Goal: Task Accomplishment & Management: Use online tool/utility

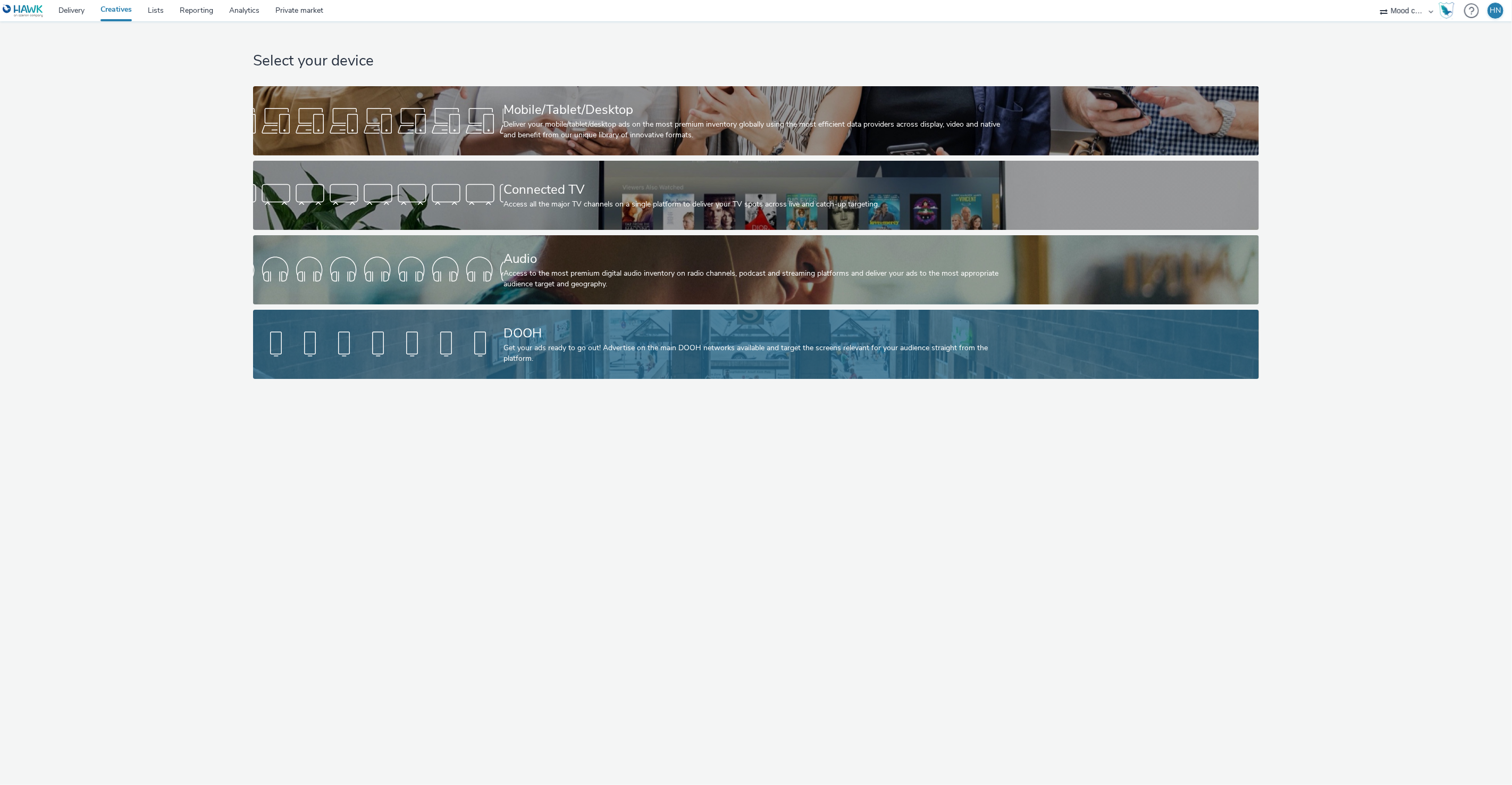
click at [562, 347] on div "Get your ads ready to go out! Advertise on the main DOOH networks available and…" at bounding box center [754, 354] width 501 height 22
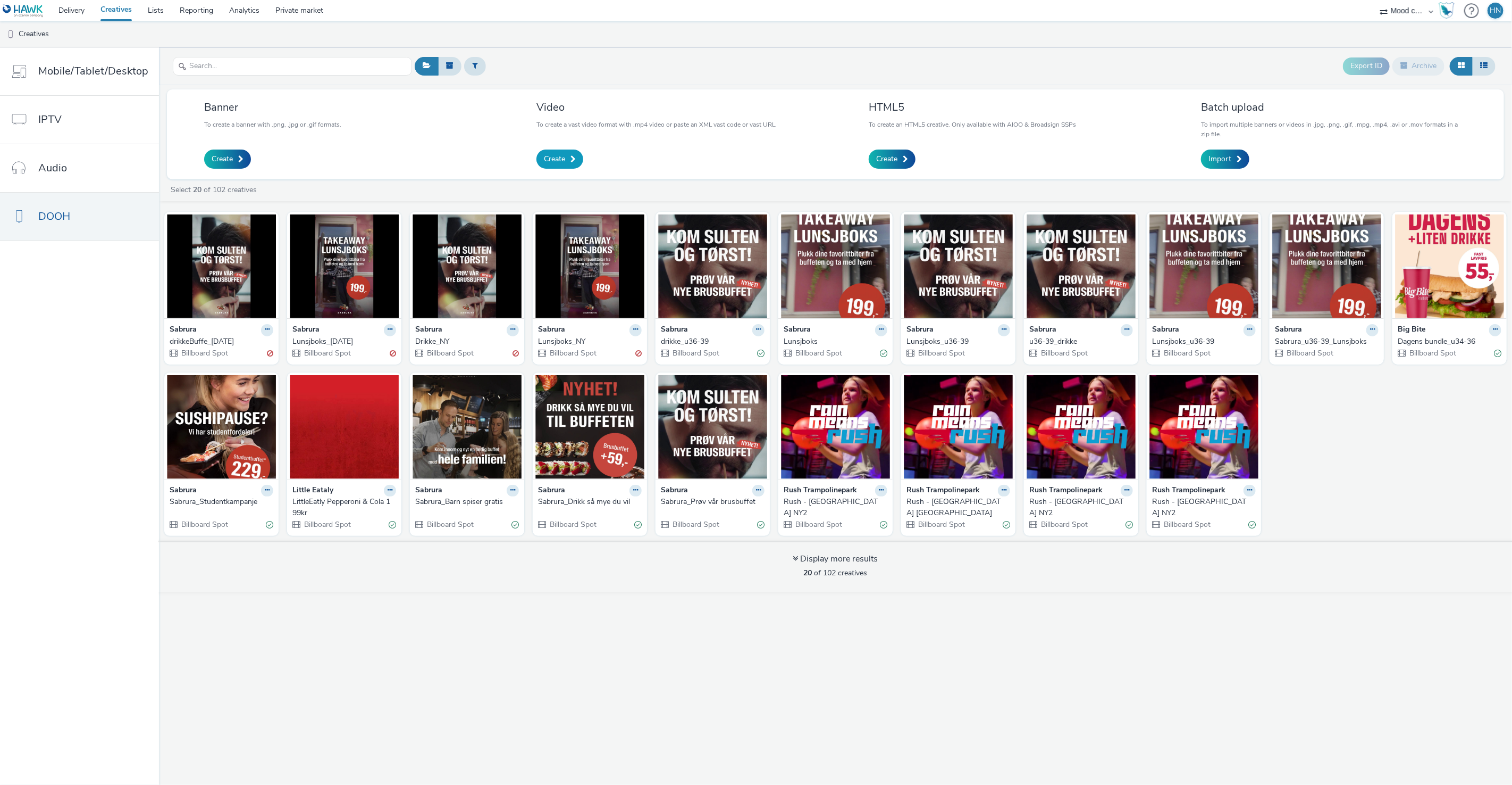
click at [569, 161] on link "Create" at bounding box center [560, 159] width 46 height 19
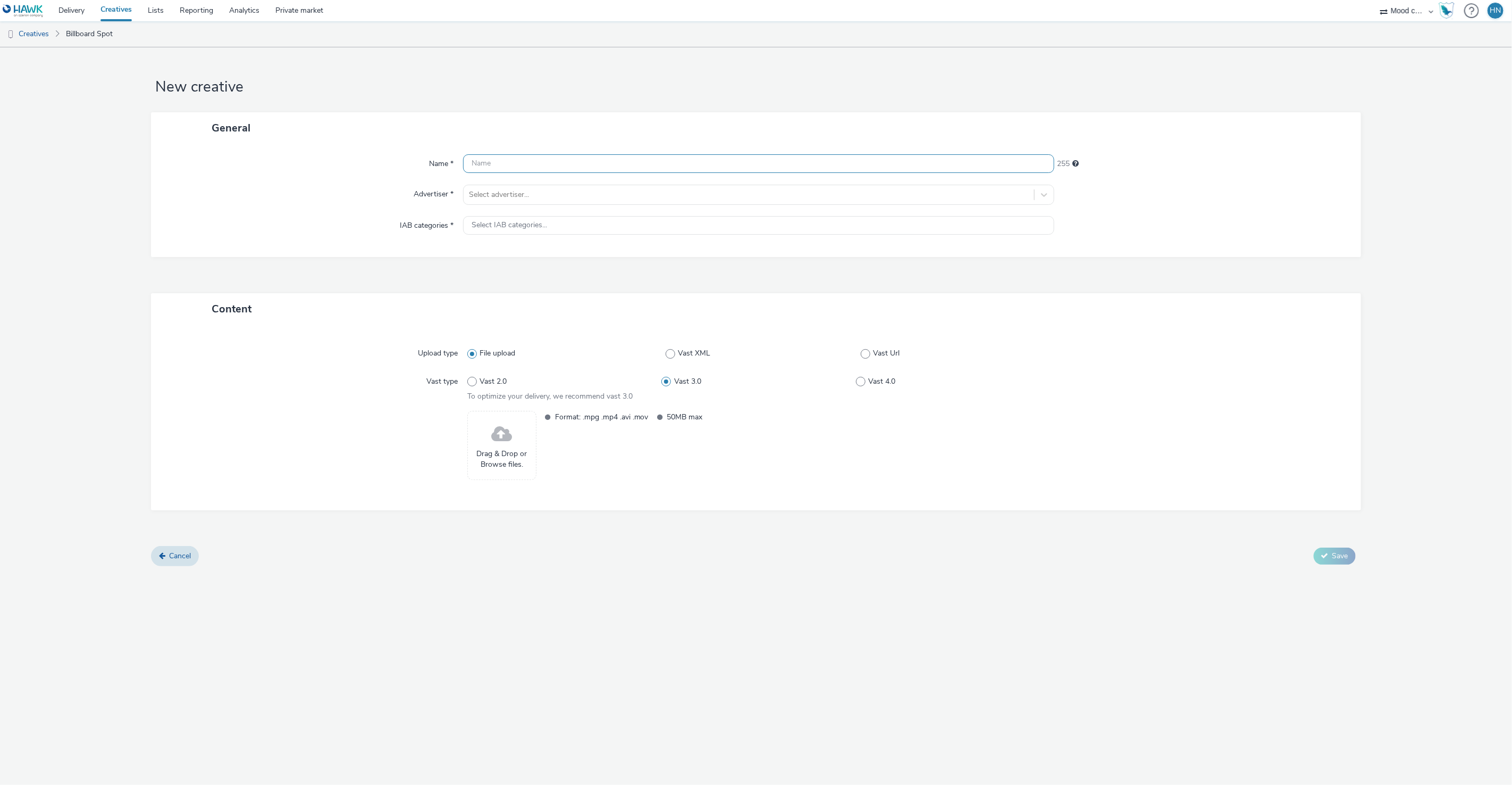
click at [569, 163] on input "text" at bounding box center [758, 163] width 592 height 18
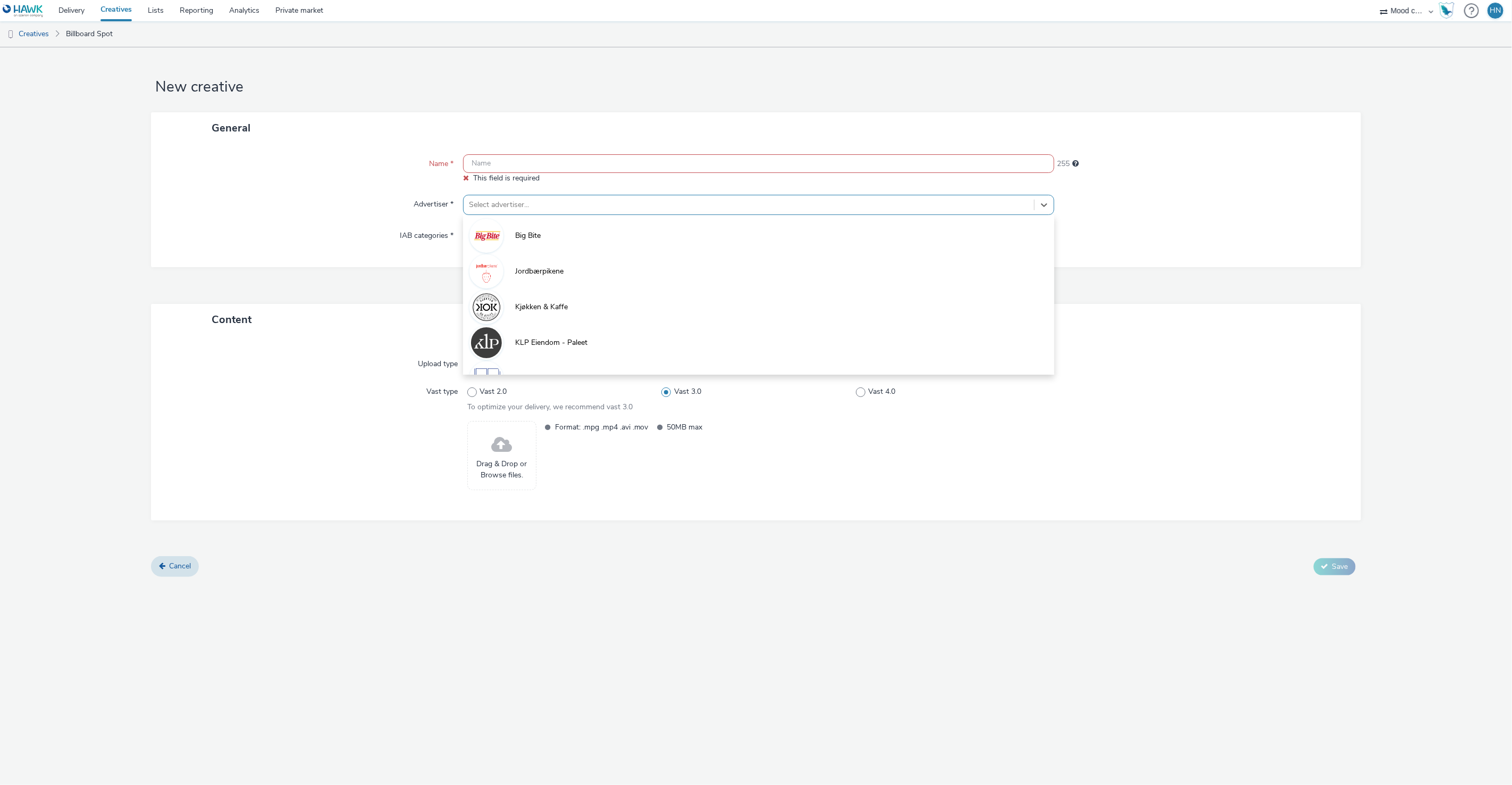
click at [559, 193] on div "Name * This field is required 255 Advertiser * option Big Bite focused, 1 of 9.…" at bounding box center [756, 204] width 1210 height 123
click at [537, 270] on span "Jordbærpikene" at bounding box center [540, 270] width 48 height 11
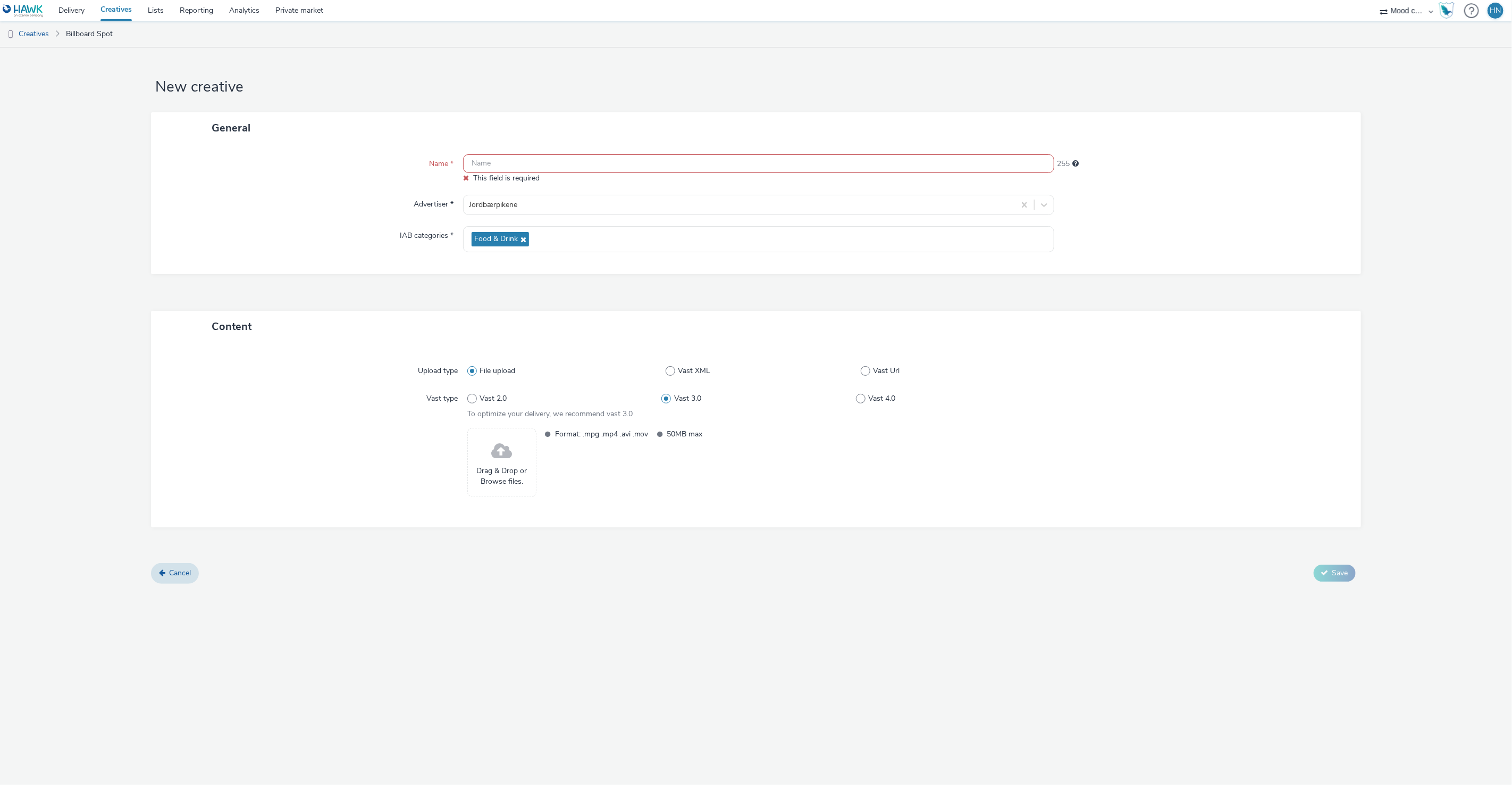
click at [494, 465] on span "Drag & Drop or Browse files." at bounding box center [502, 476] width 57 height 22
click at [512, 161] on input "text" at bounding box center [758, 163] width 592 height 18
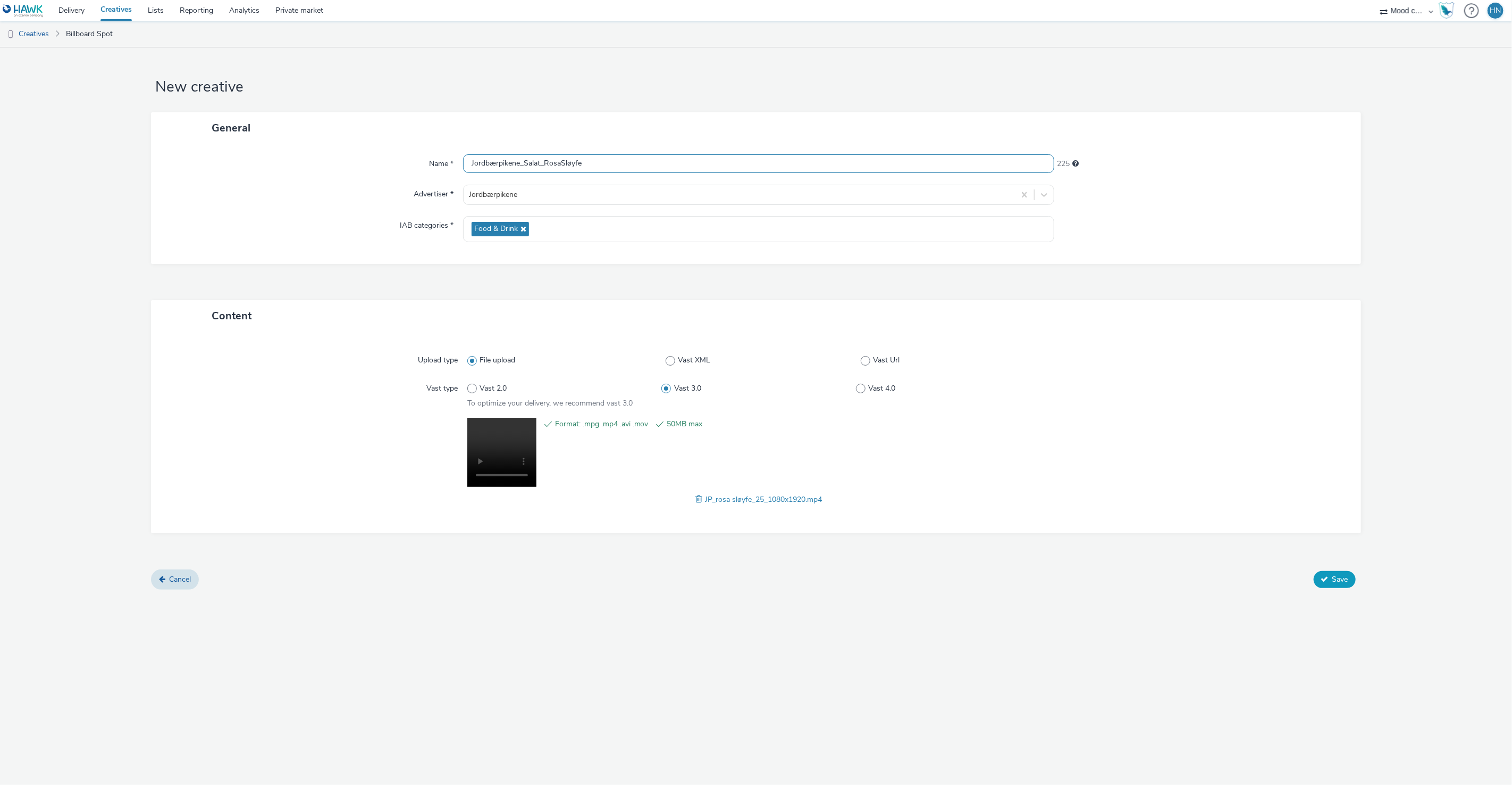
type input "Jordbærpikene_Salat_RosaSløyfe"
click at [1324, 576] on icon at bounding box center [1325, 579] width 8 height 8
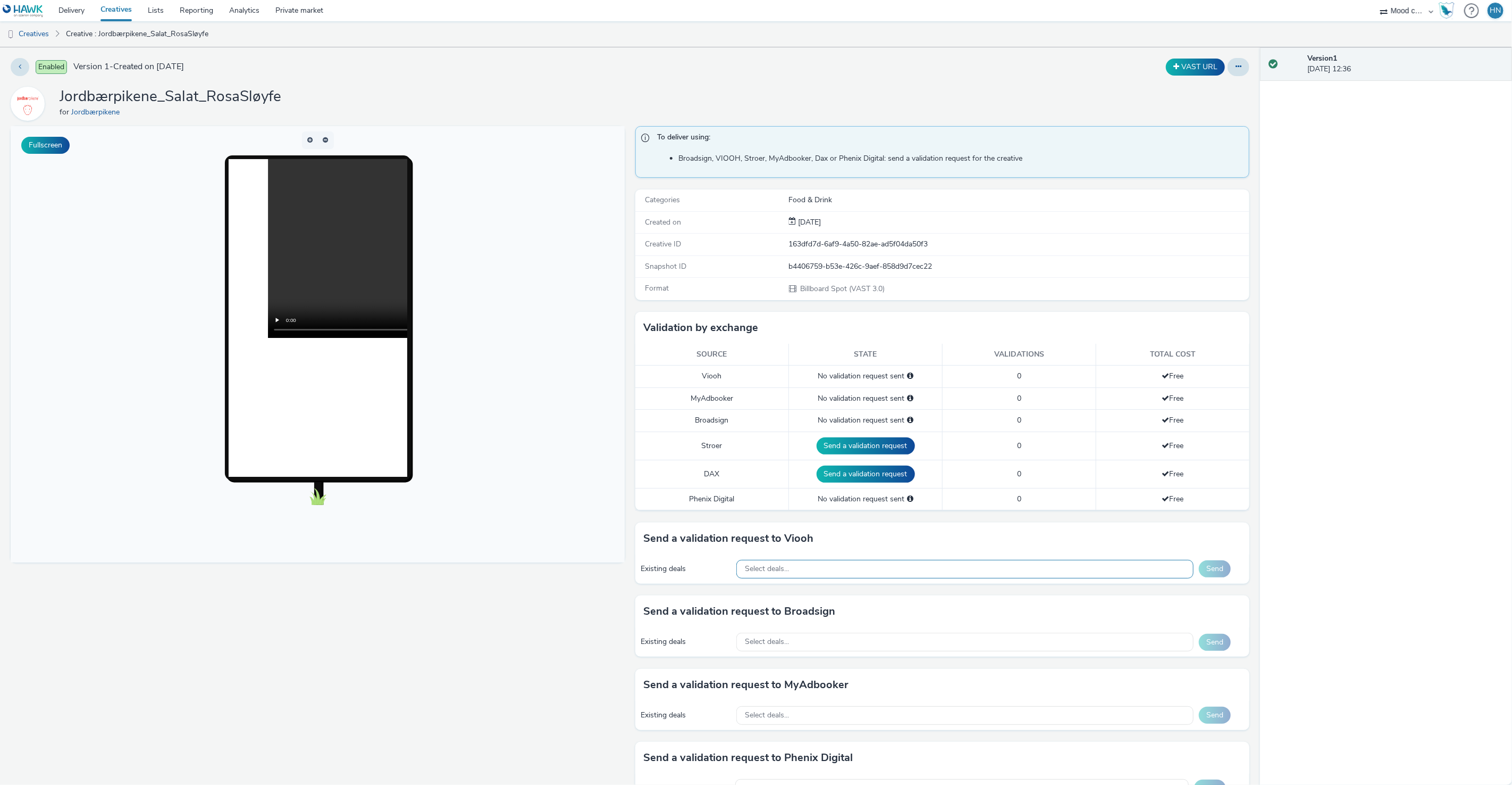
click at [939, 566] on div "Select deals..." at bounding box center [965, 568] width 457 height 18
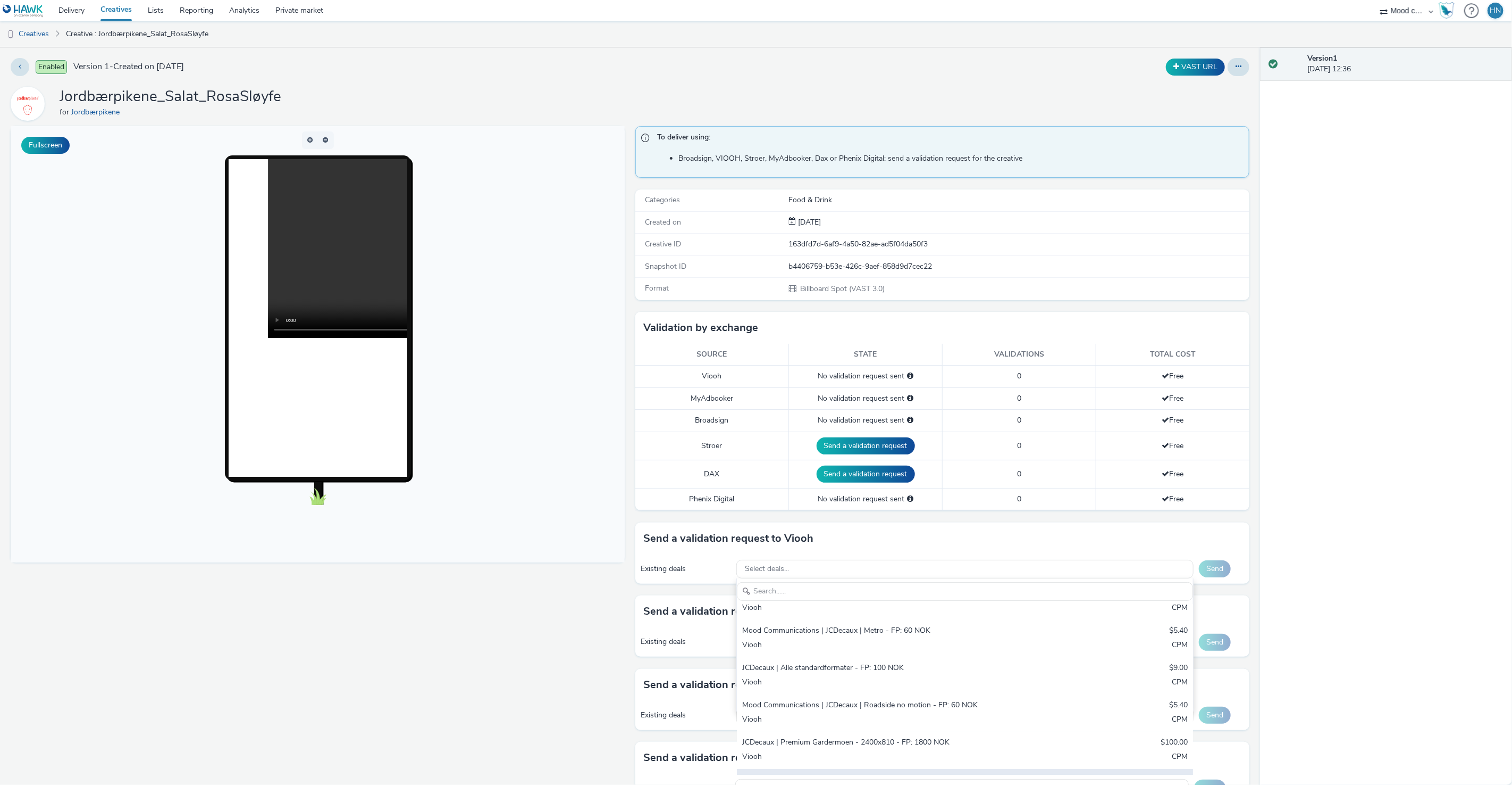
scroll to position [165, 0]
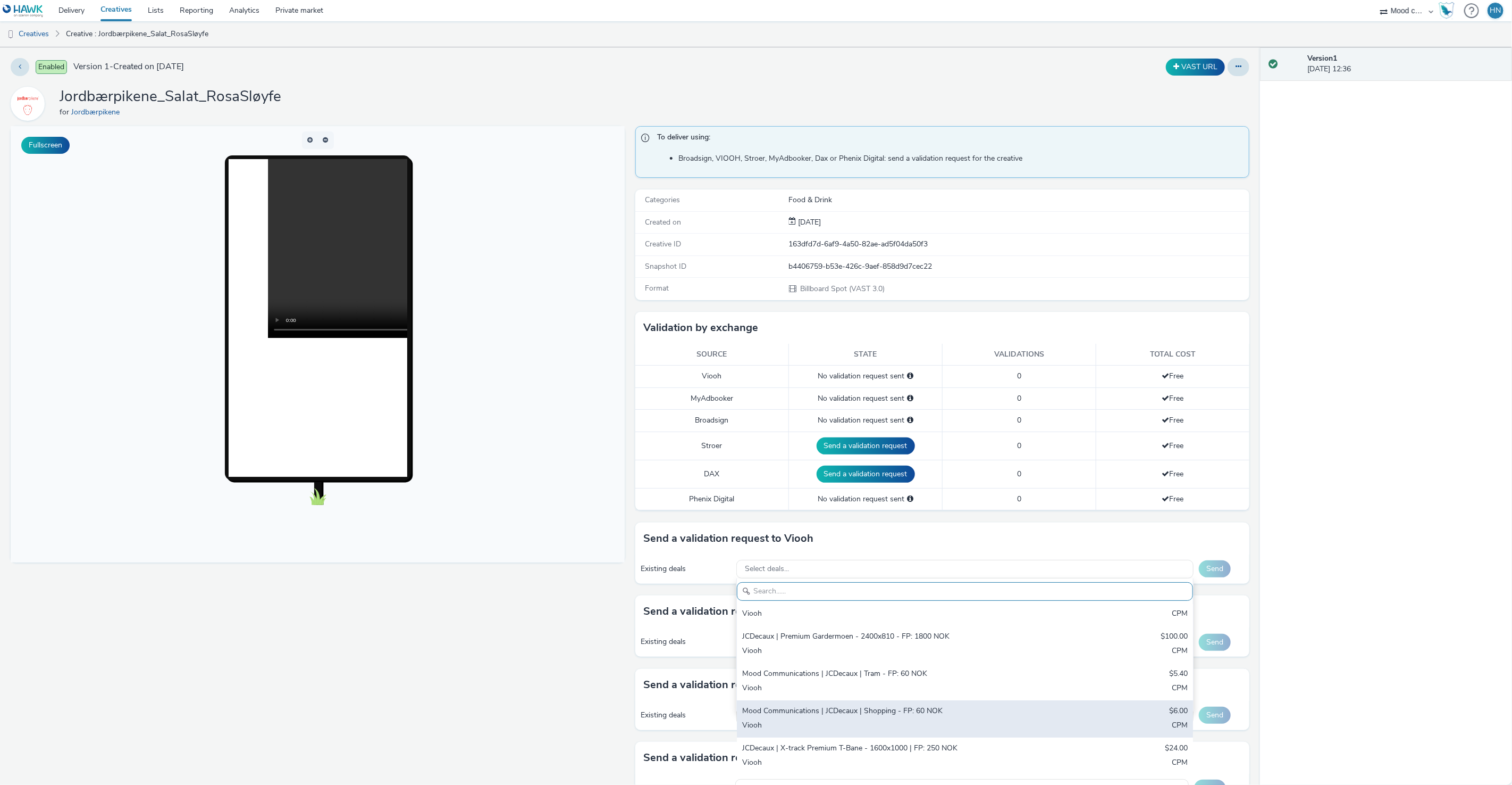
click at [923, 707] on div "Mood Communications | JCDecaux | Shopping - FP: 60 NOK" at bounding box center [889, 711] width 295 height 13
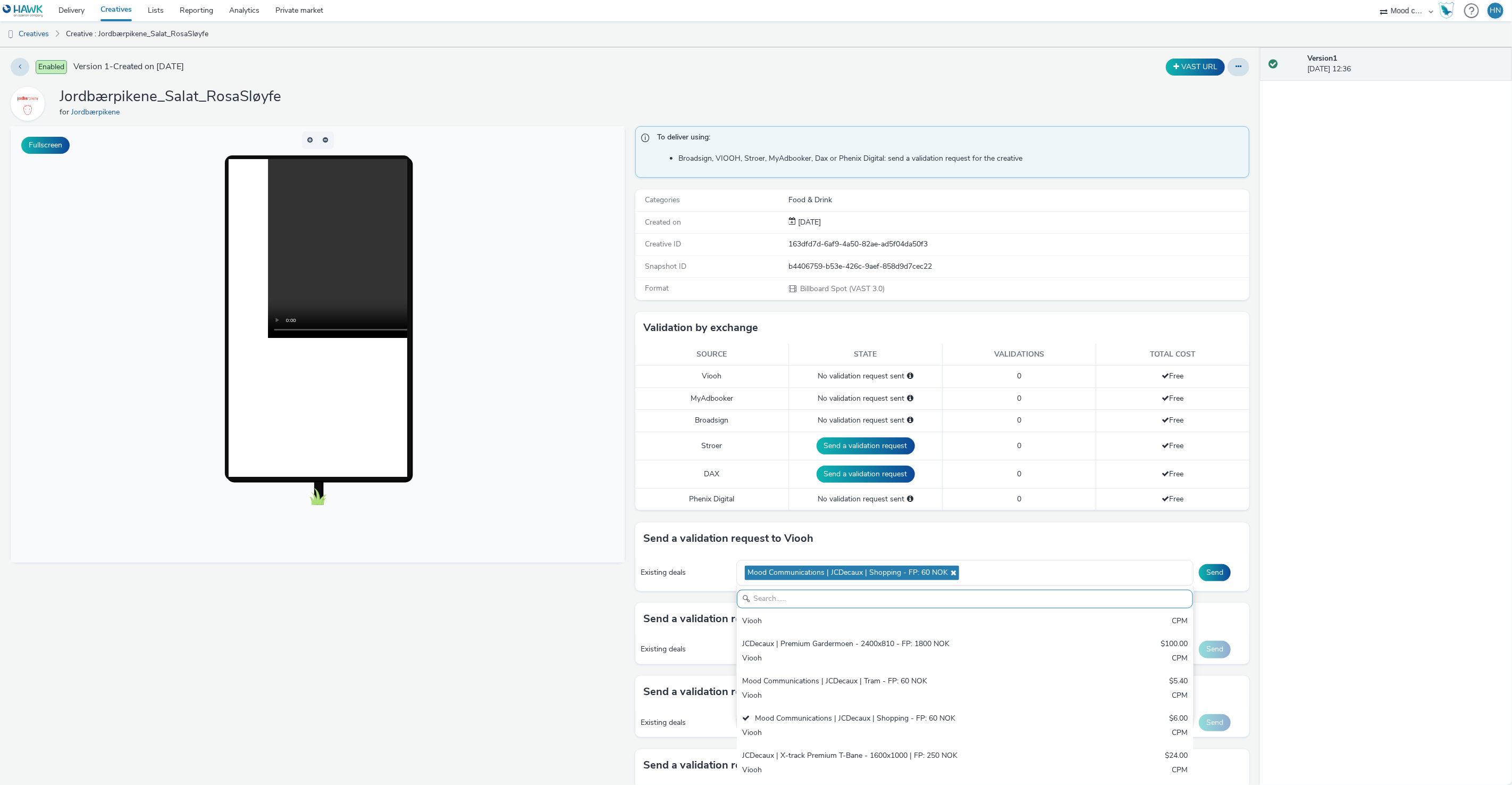
click at [1346, 580] on div "Version 1 [DATE] 12:36" at bounding box center [1386, 416] width 252 height 738
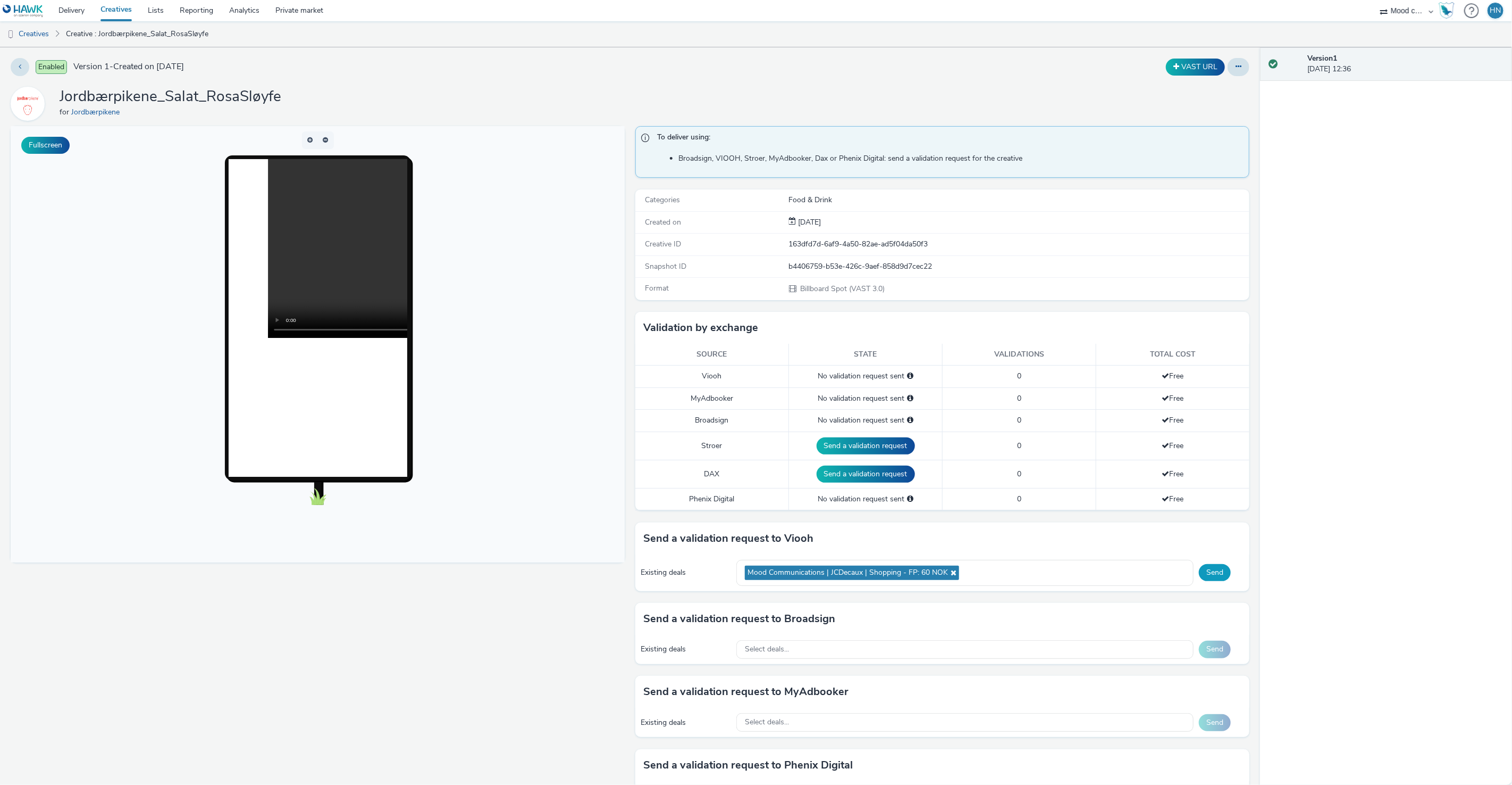
click at [1216, 574] on button "Send" at bounding box center [1215, 573] width 32 height 17
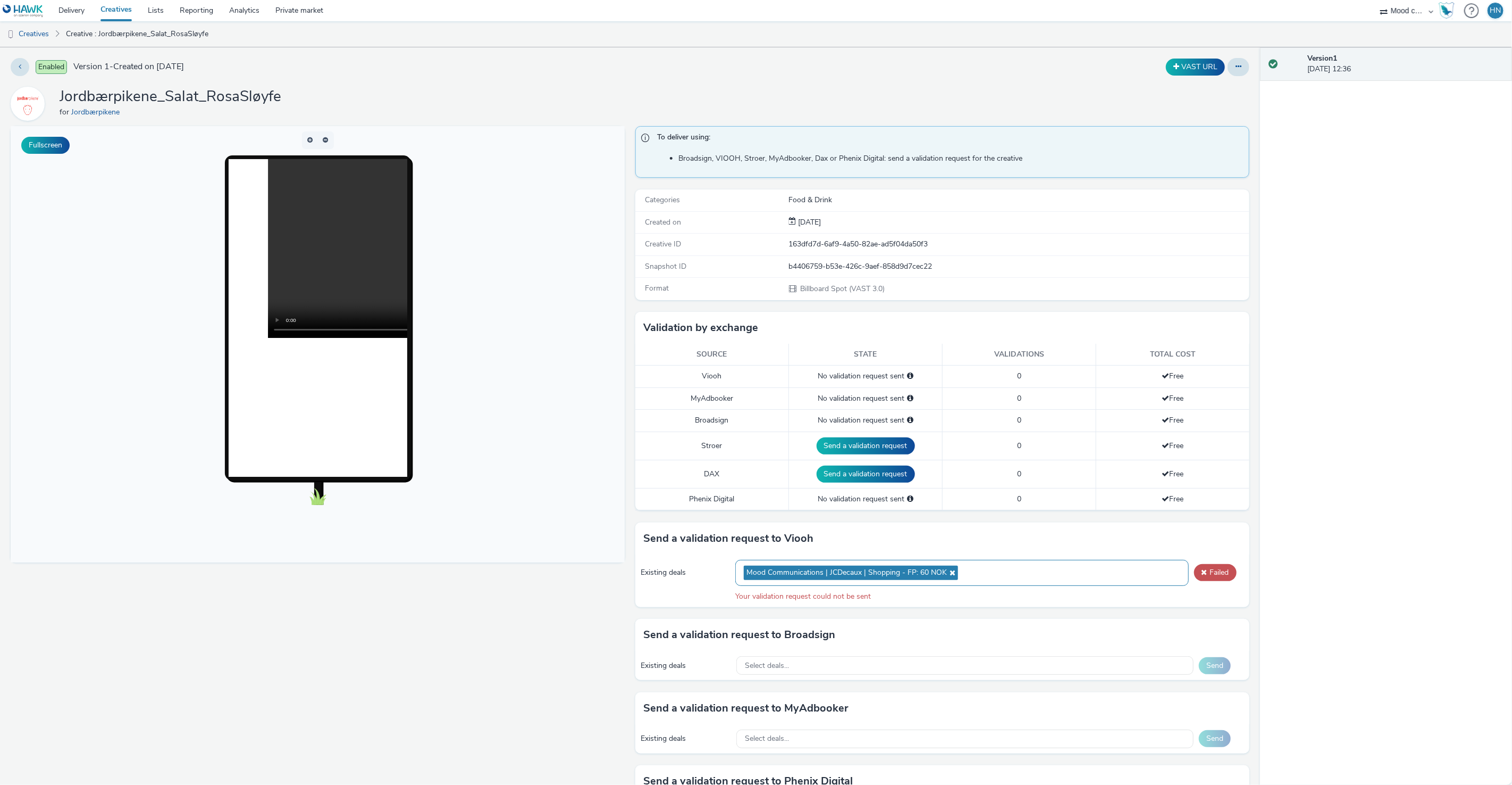
click at [950, 570] on icon at bounding box center [951, 573] width 9 height 8
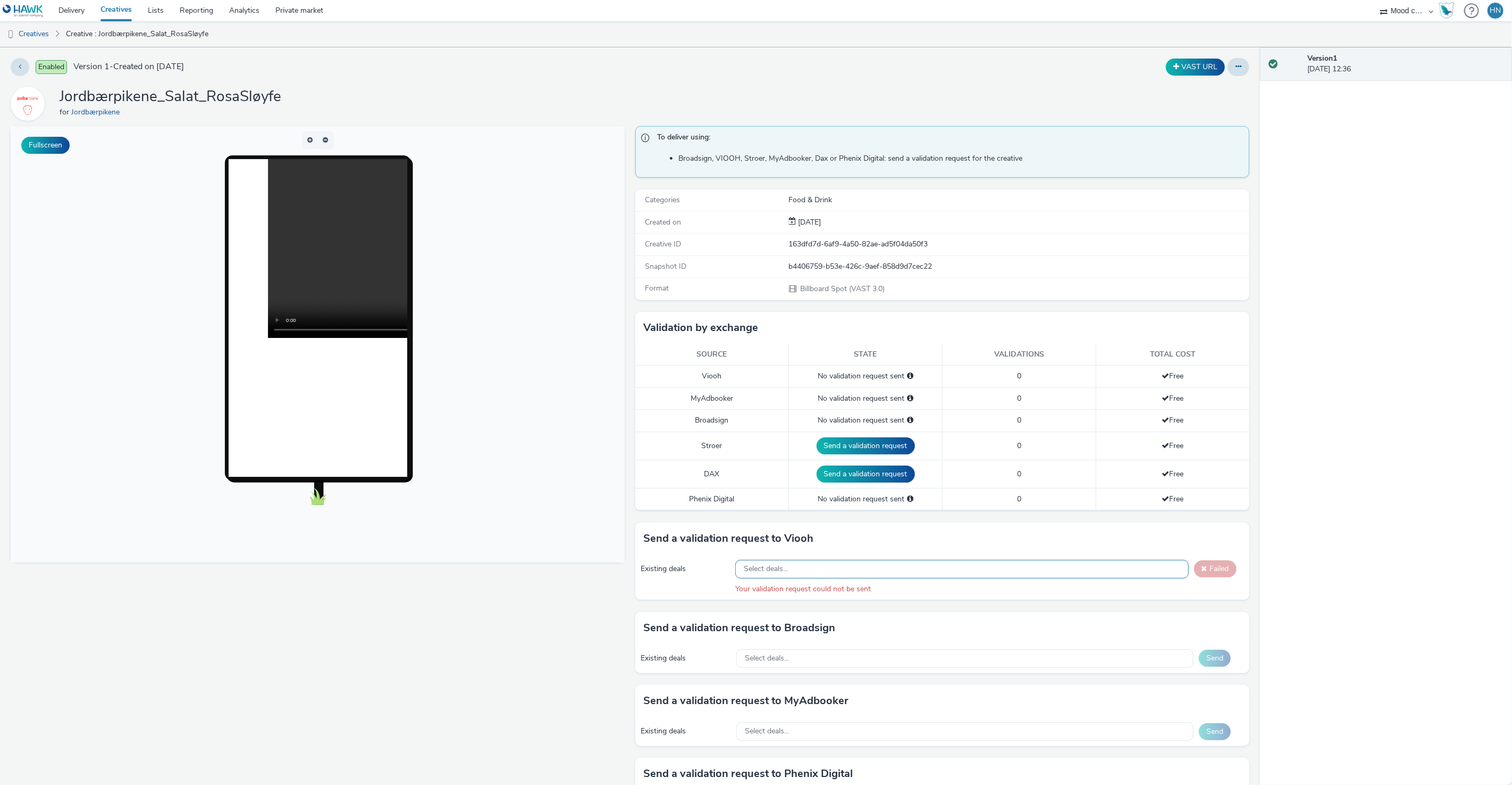
click at [952, 570] on div "Select deals..." at bounding box center [962, 568] width 453 height 18
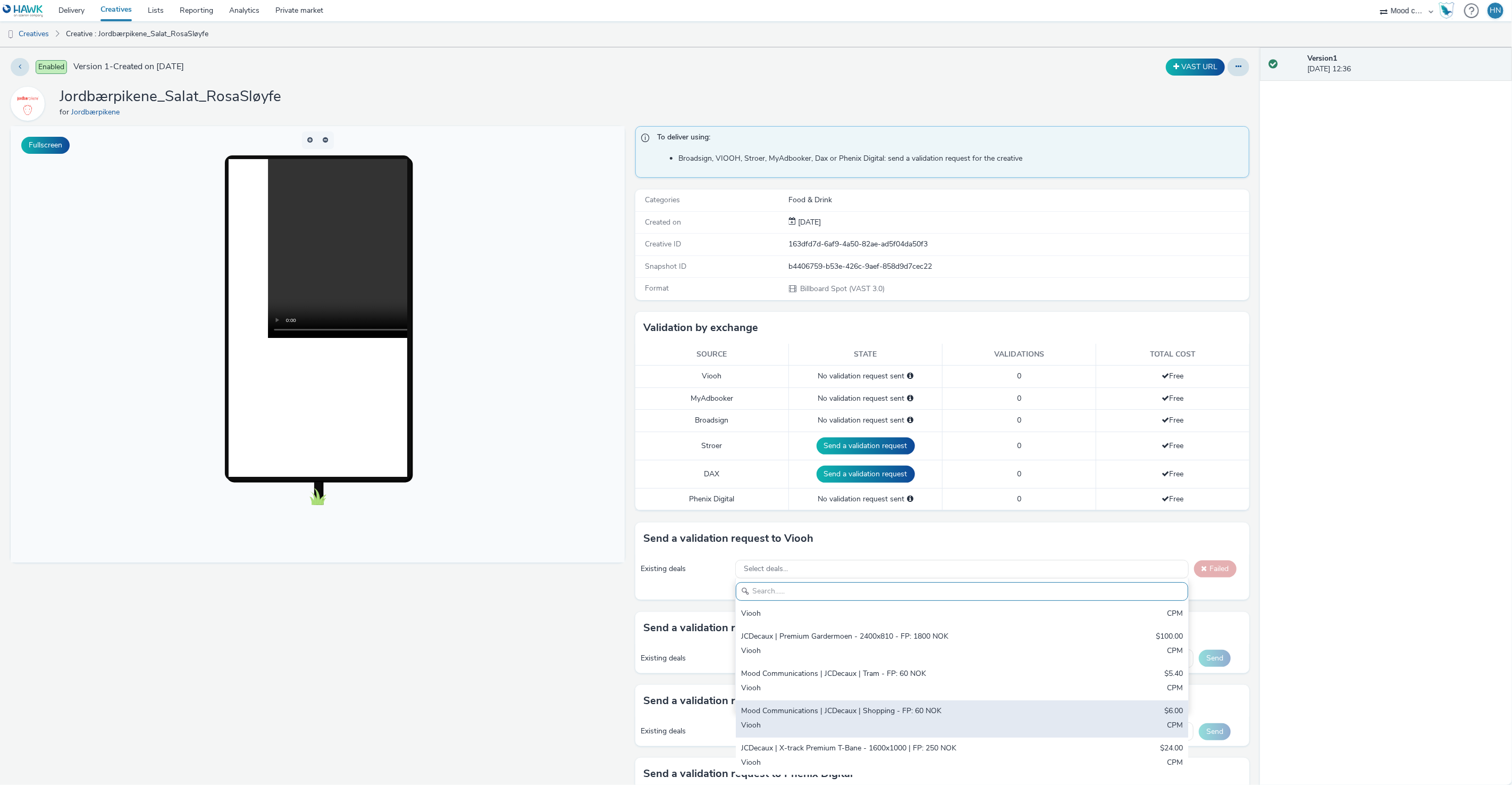
click at [909, 709] on div "Mood Communications | JCDecaux | Shopping - FP: 60 NOK" at bounding box center [887, 711] width 293 height 13
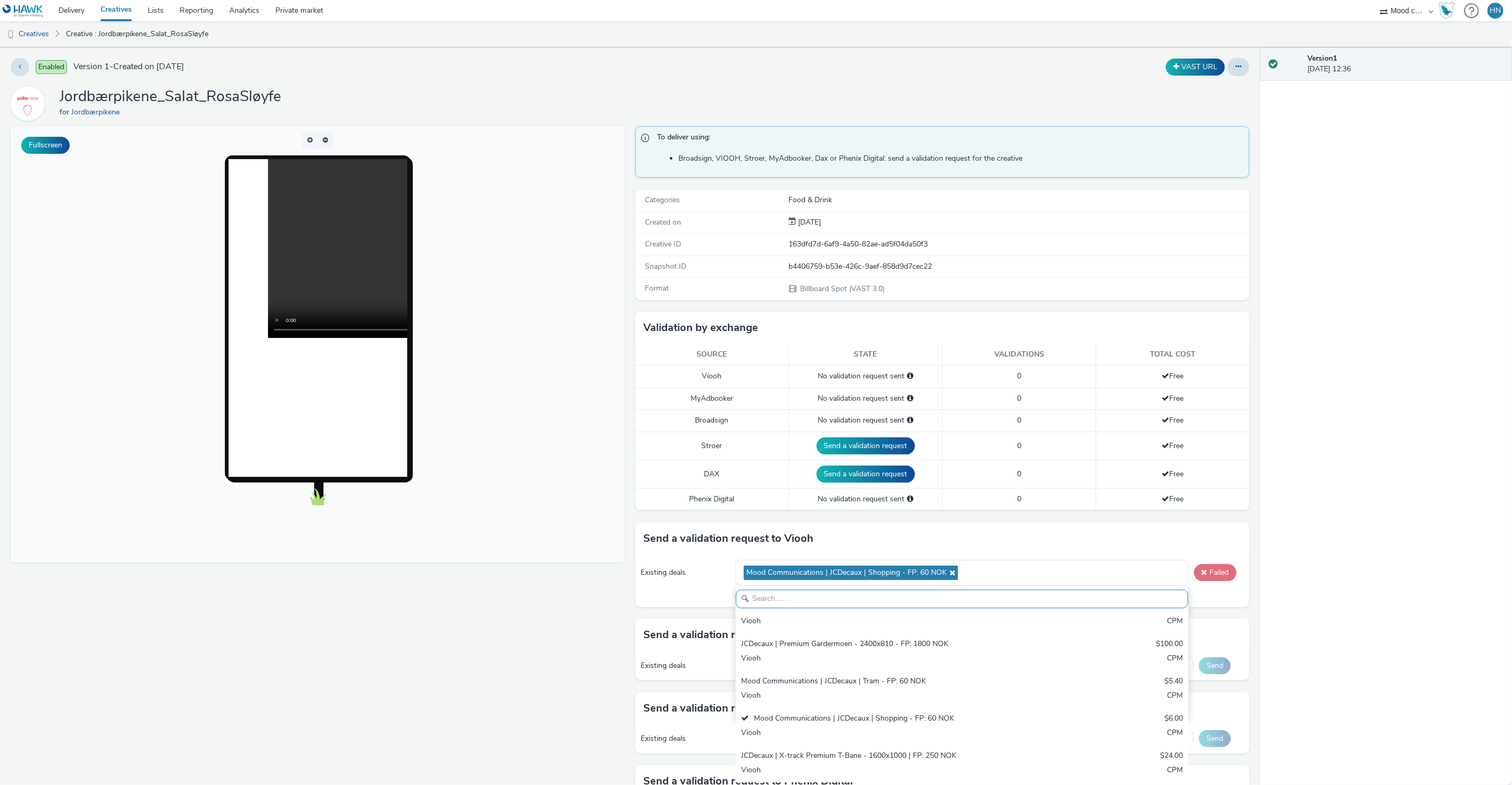
click at [1205, 569] on span at bounding box center [1205, 572] width 6 height 8
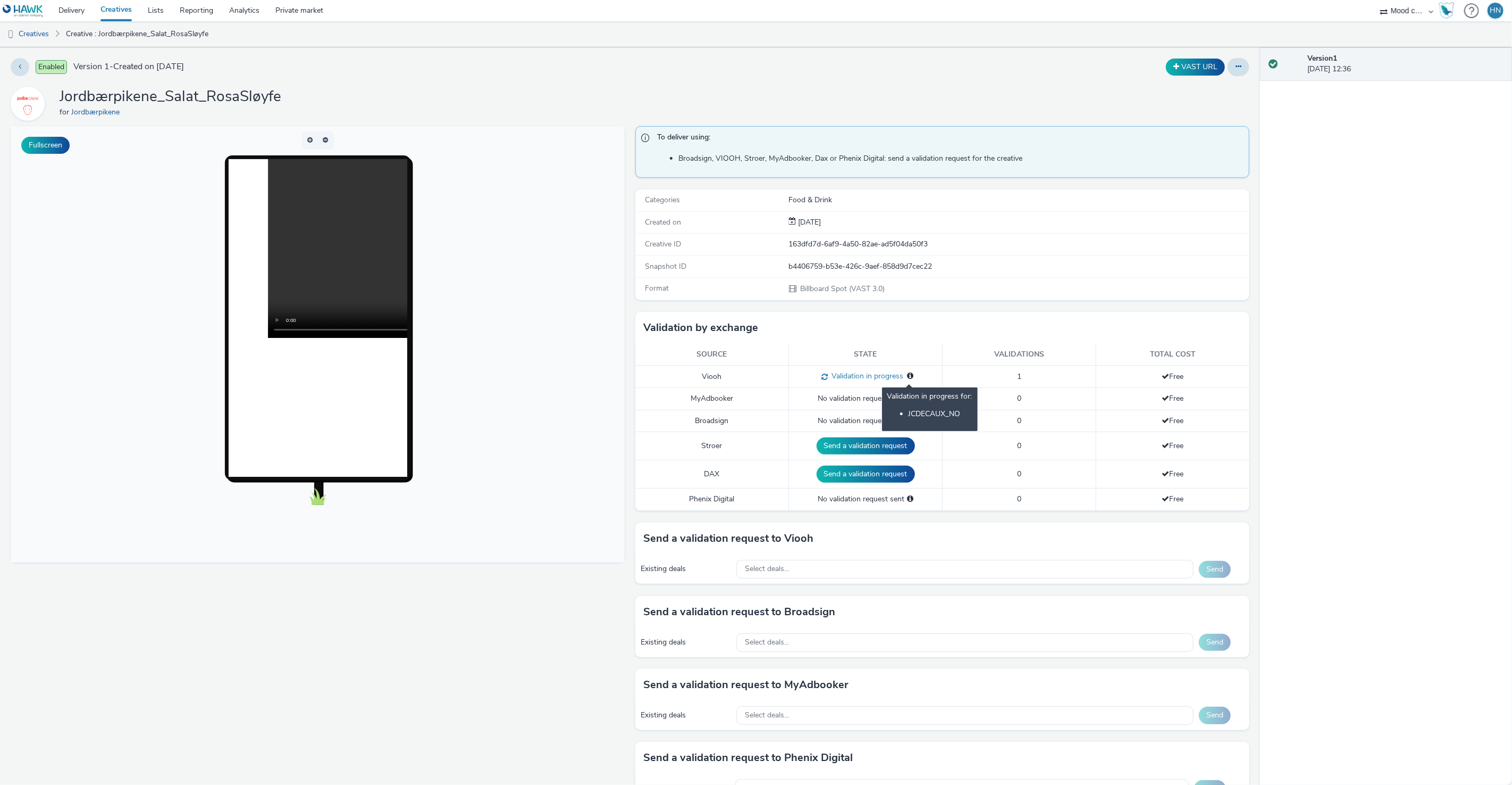
click at [910, 375] on icon at bounding box center [910, 376] width 7 height 8
click at [997, 569] on div "Select deals..." at bounding box center [965, 568] width 457 height 18
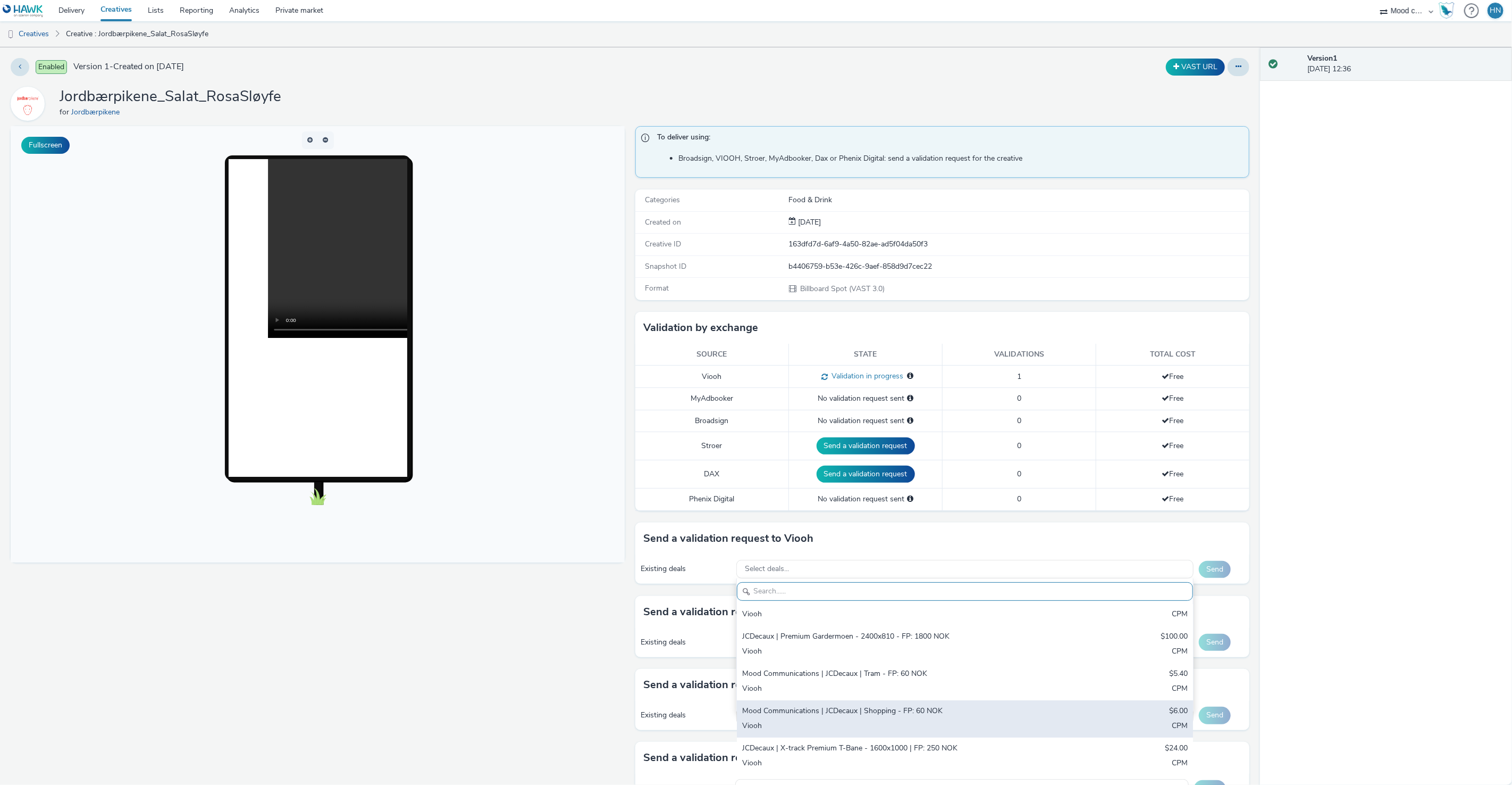
click at [1002, 716] on div "Mood Communications | JCDecaux | Shopping - FP: 60 NOK" at bounding box center [889, 711] width 295 height 13
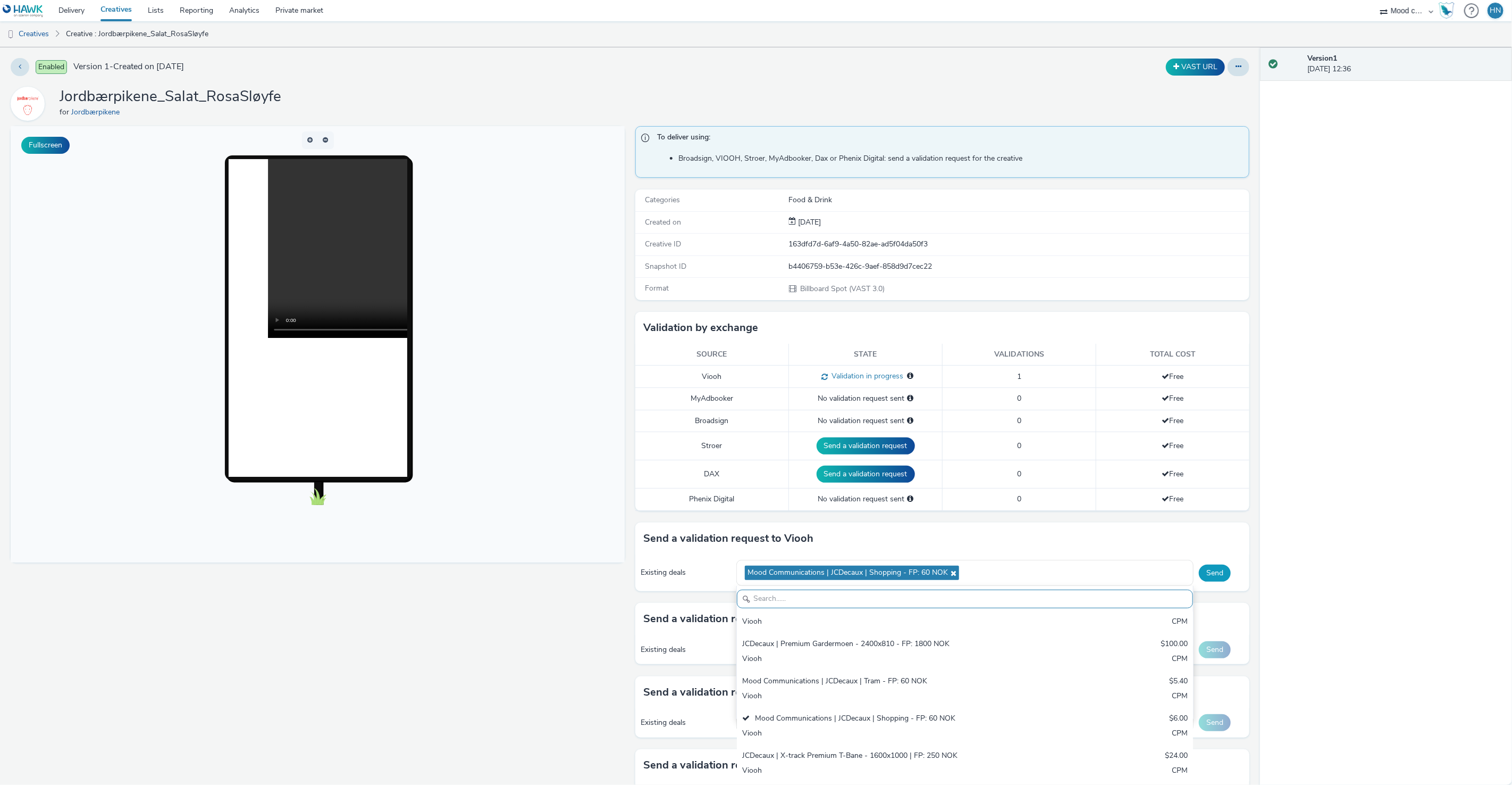
click at [1301, 600] on div "Version 1 [DATE] 12:36" at bounding box center [1386, 416] width 252 height 738
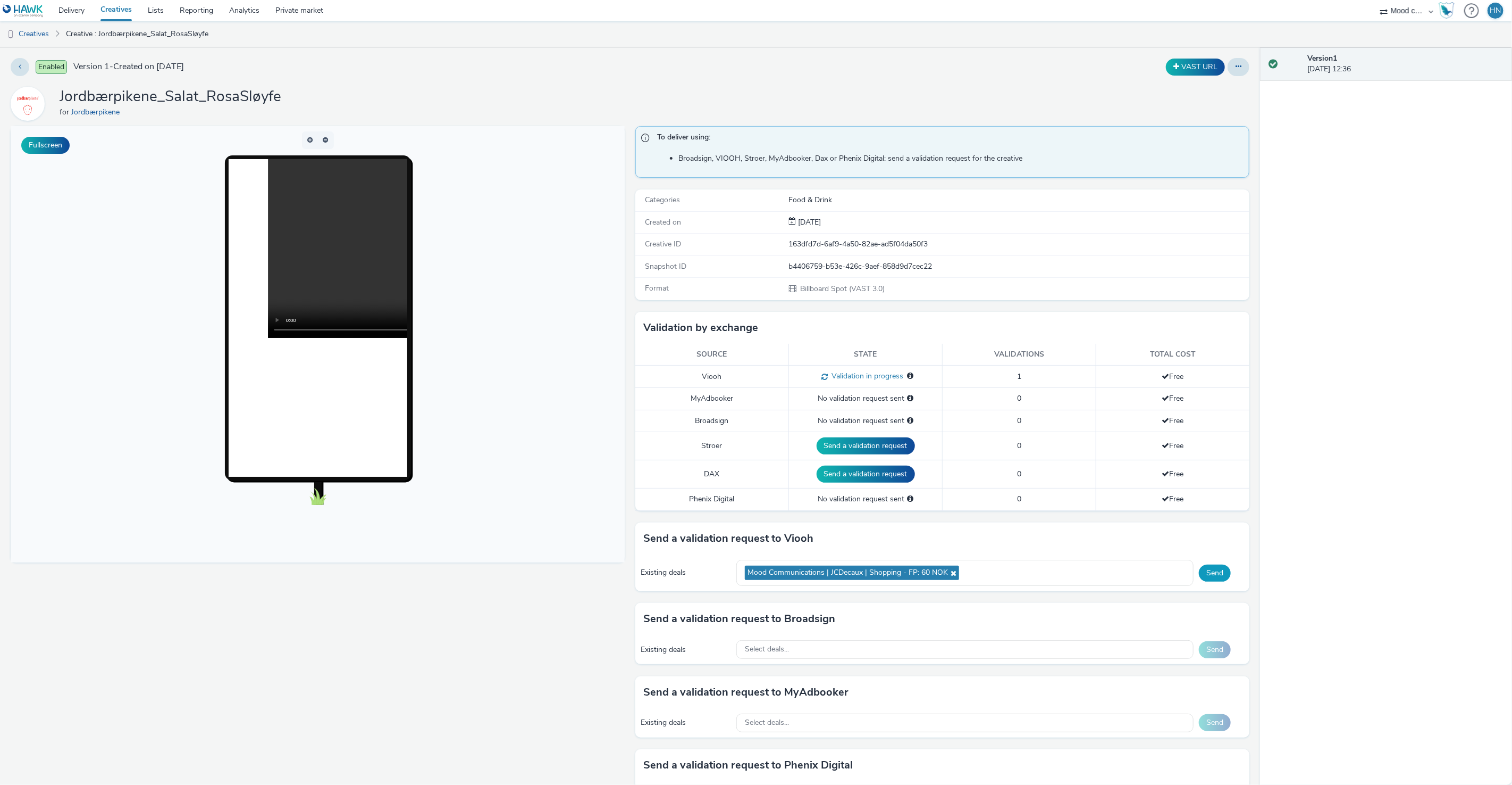
click at [1217, 573] on button "Send" at bounding box center [1215, 573] width 32 height 17
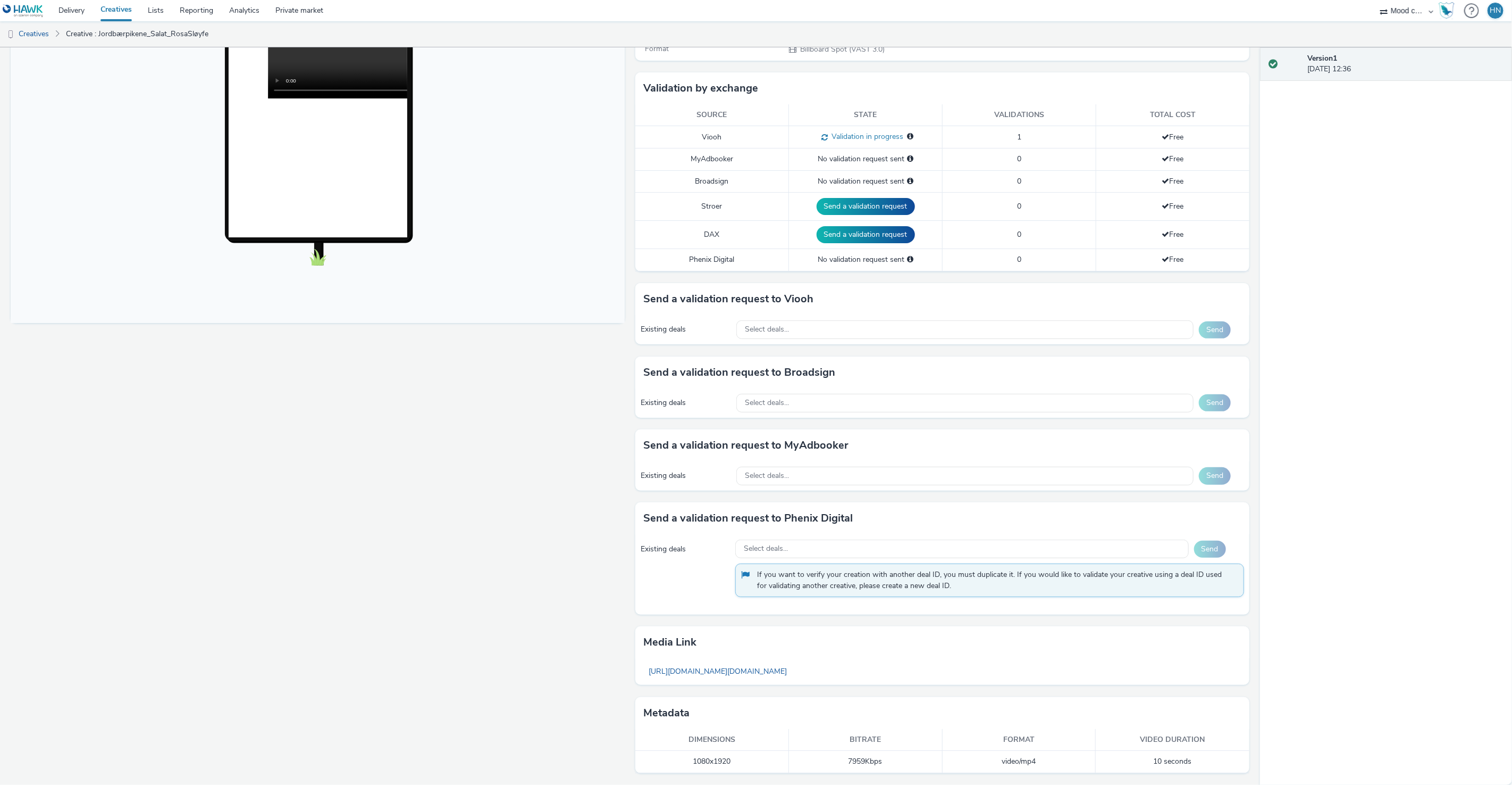
scroll to position [0, 0]
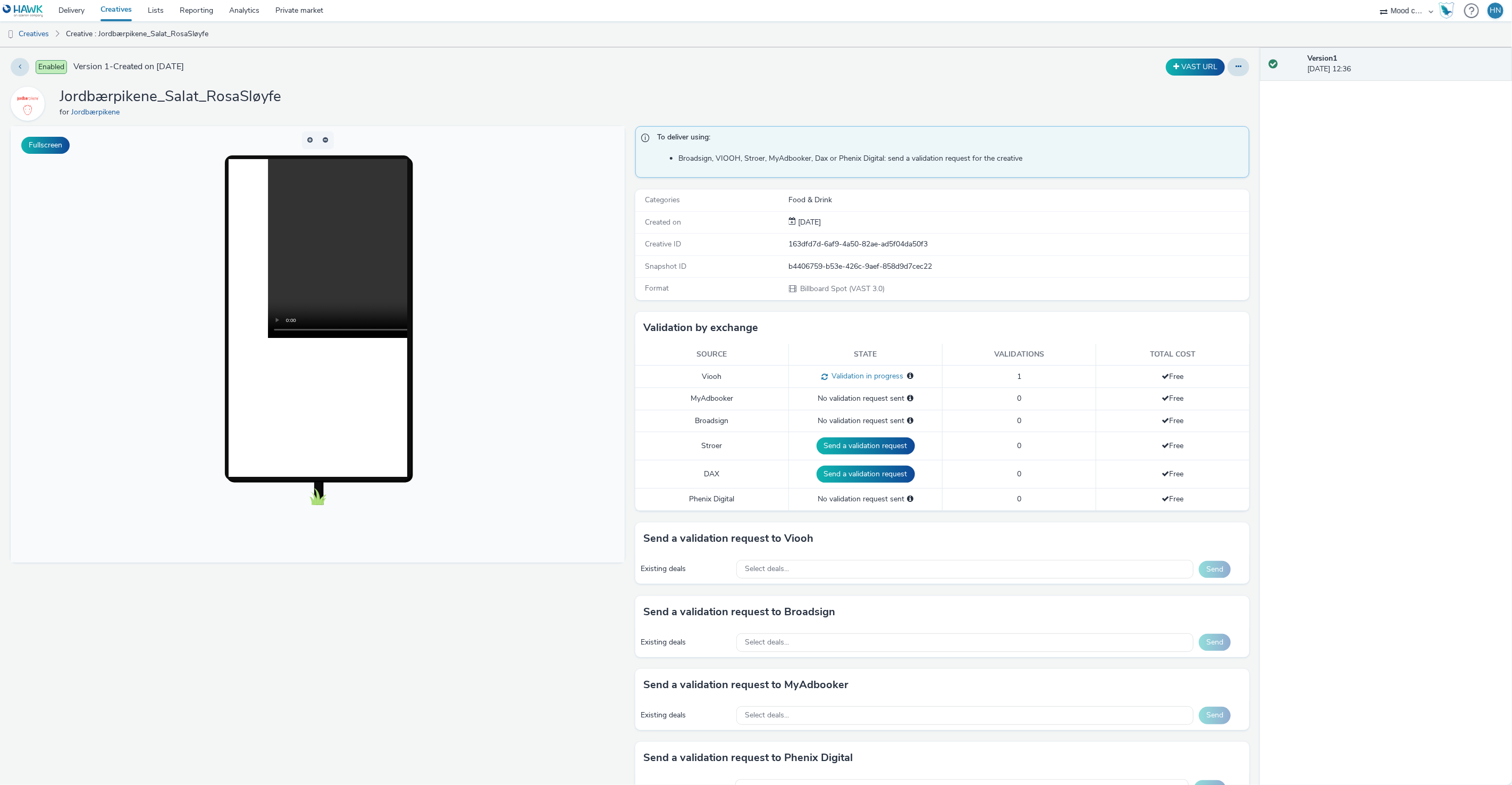
click at [129, 10] on link "Creatives" at bounding box center [116, 11] width 47 height 21
